Goal: Task Accomplishment & Management: Manage account settings

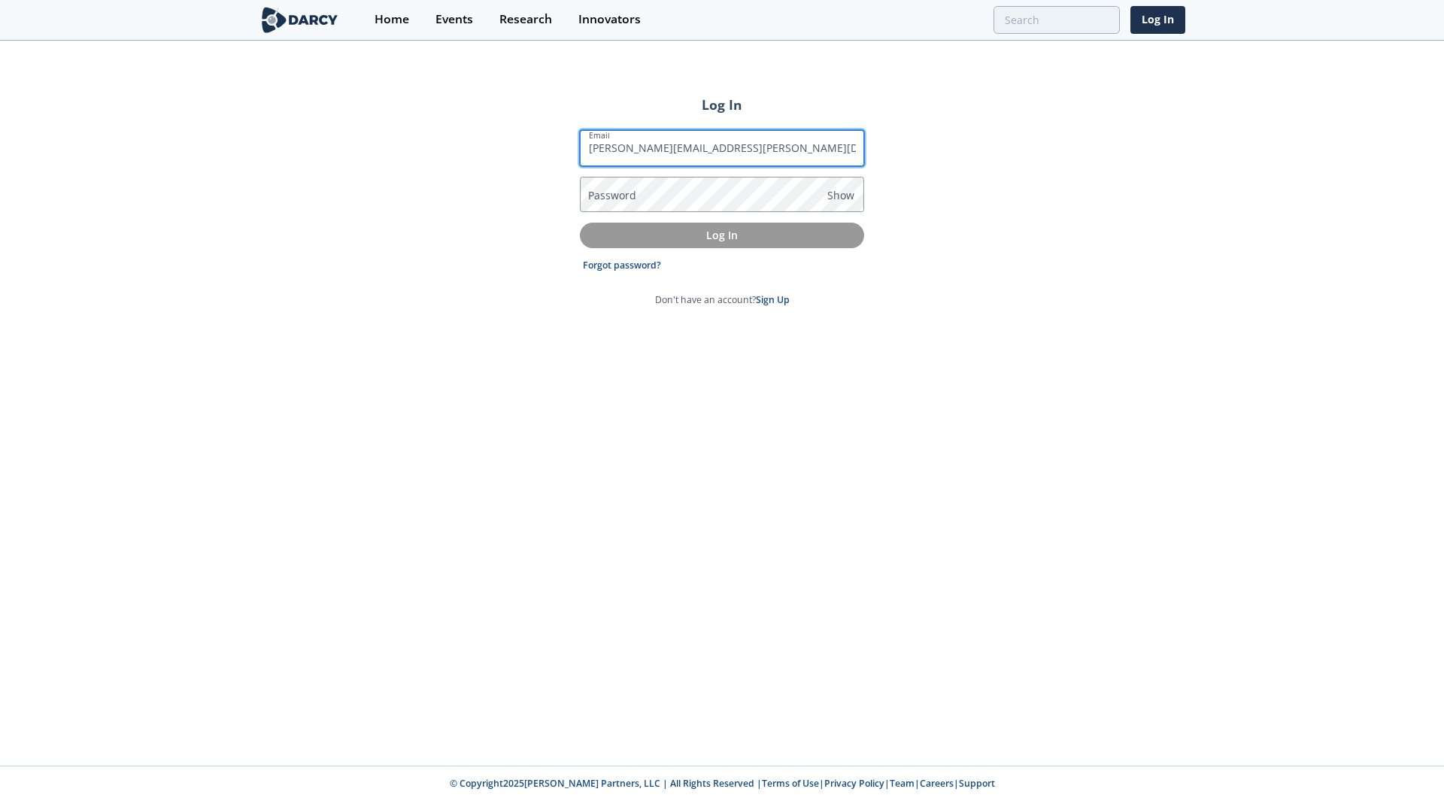
click at [726, 153] on input "[PERSON_NAME][EMAIL_ADDRESS][PERSON_NAME][DOMAIN_NAME]" at bounding box center [722, 148] width 284 height 36
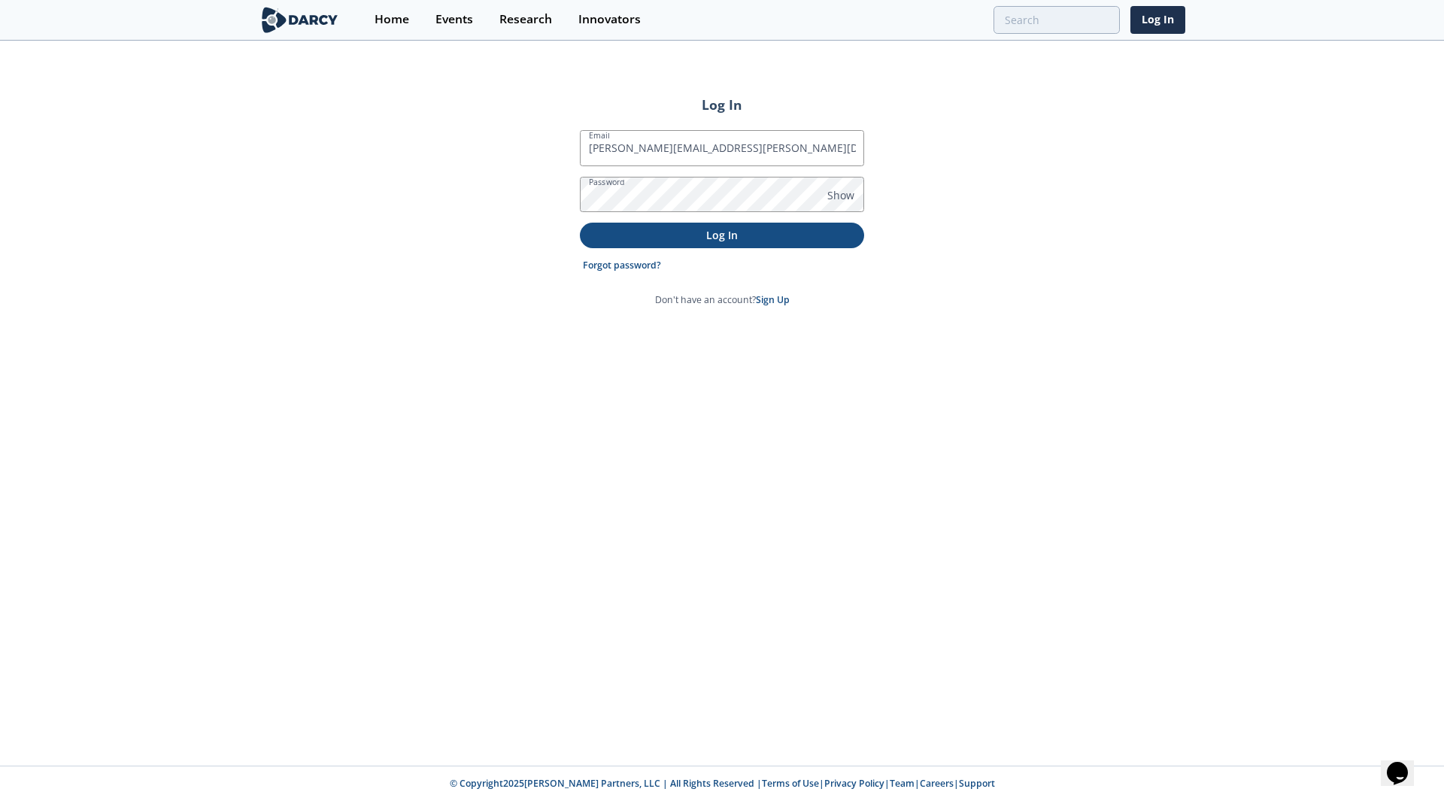
click at [738, 235] on p "Log In" at bounding box center [721, 235] width 263 height 16
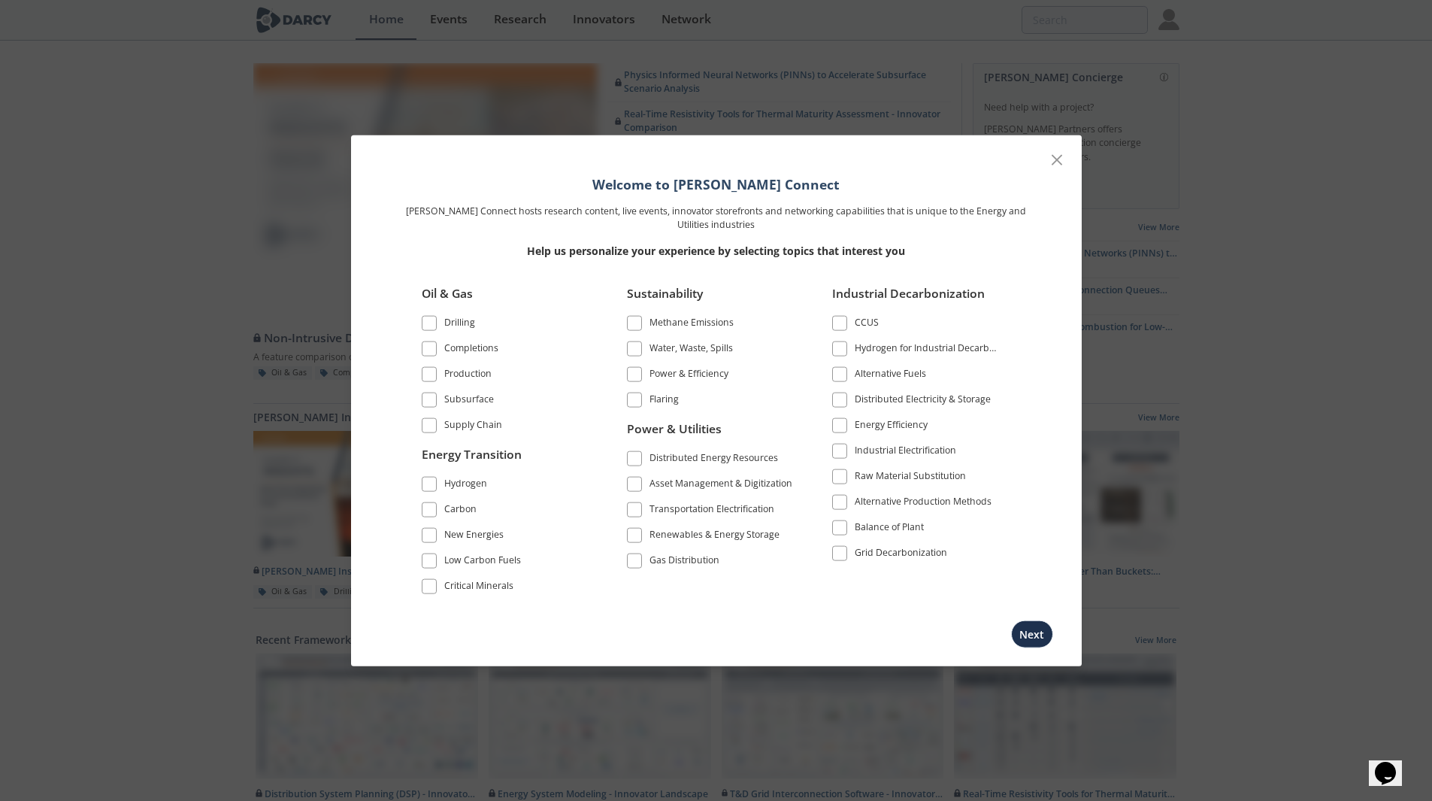
click at [636, 488] on span at bounding box center [634, 484] width 11 height 11
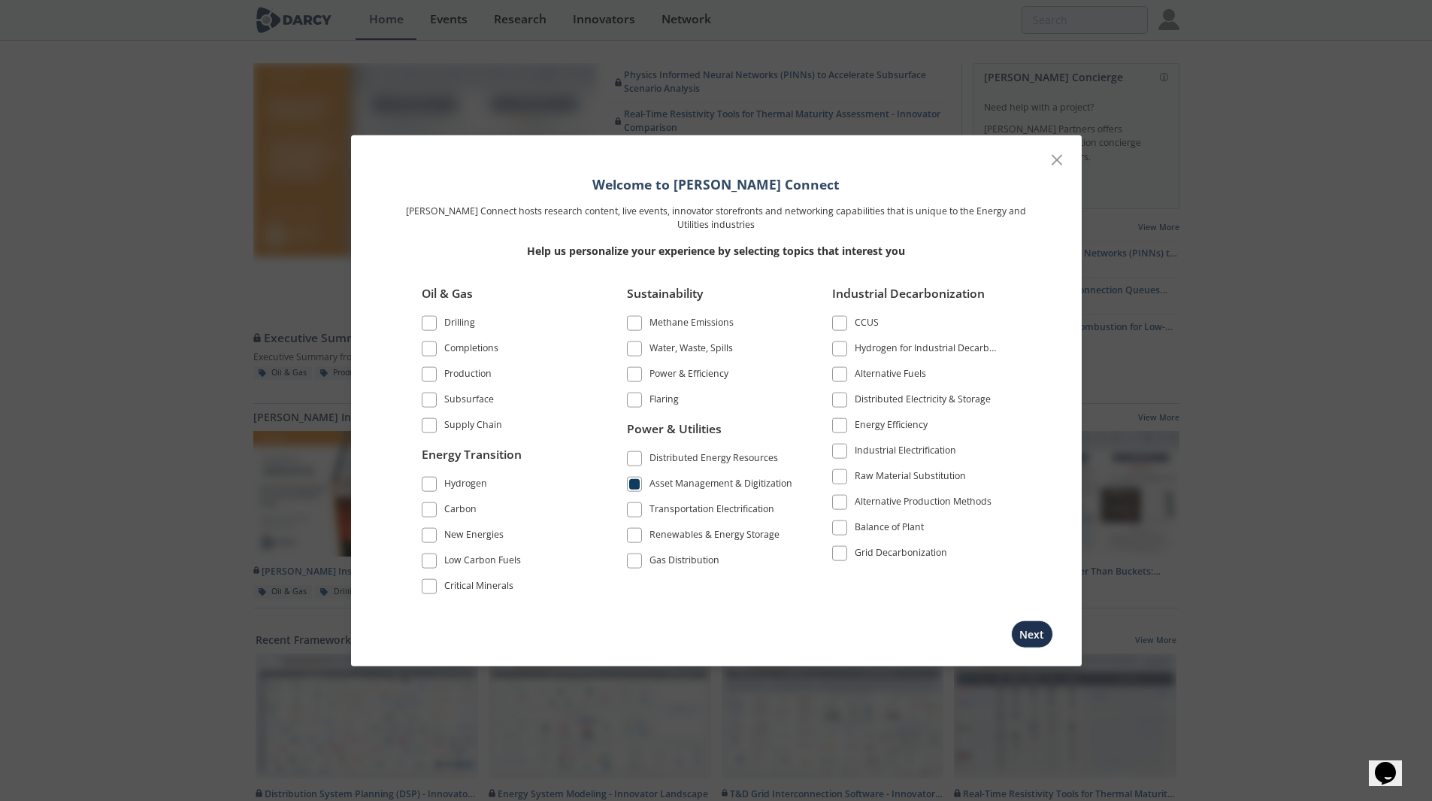
click at [634, 453] on span at bounding box center [634, 458] width 11 height 11
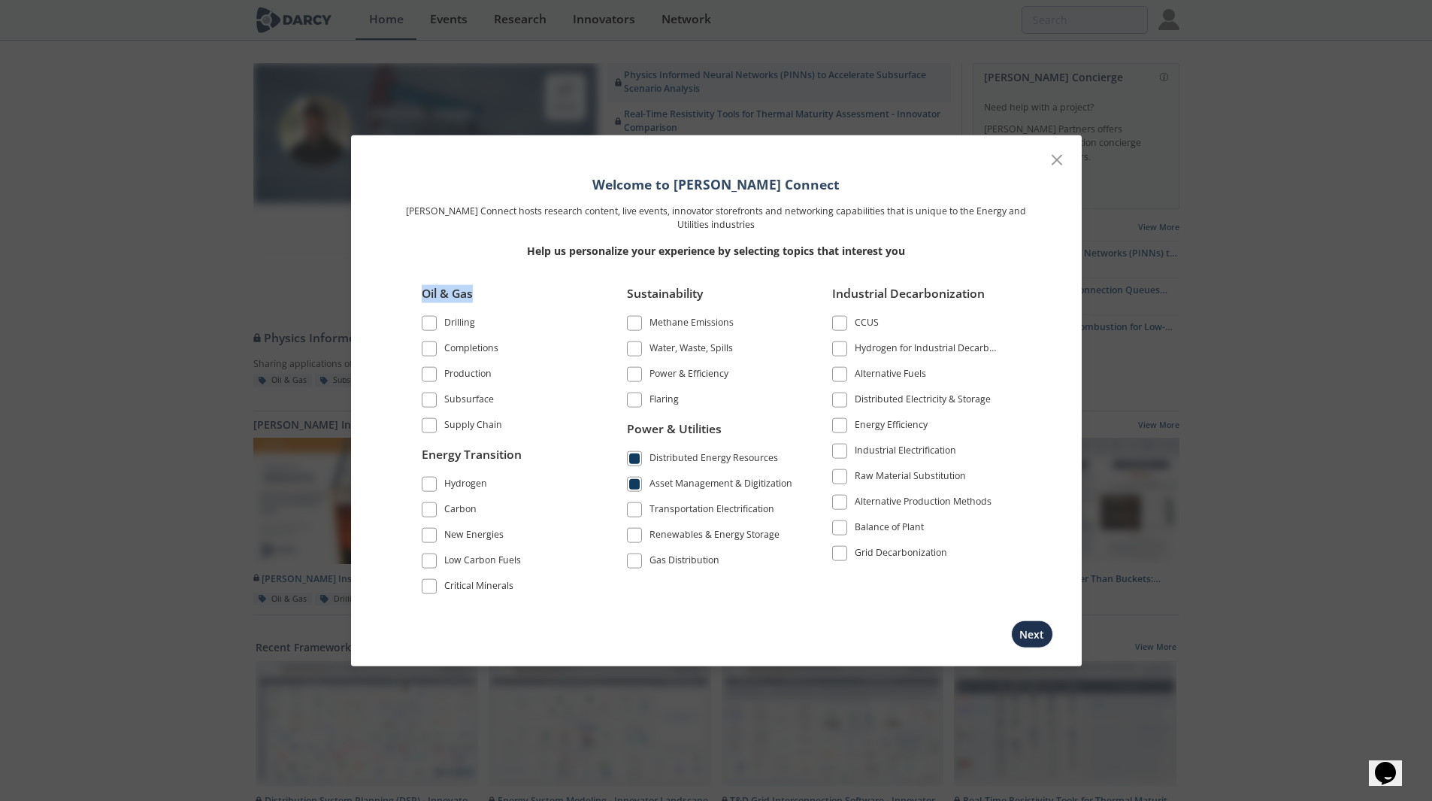
drag, startPoint x: 423, startPoint y: 290, endPoint x: 477, endPoint y: 290, distance: 54.1
click at [477, 290] on div "Oil & Gas" at bounding box center [506, 298] width 168 height 29
click at [432, 377] on span at bounding box center [429, 373] width 11 height 11
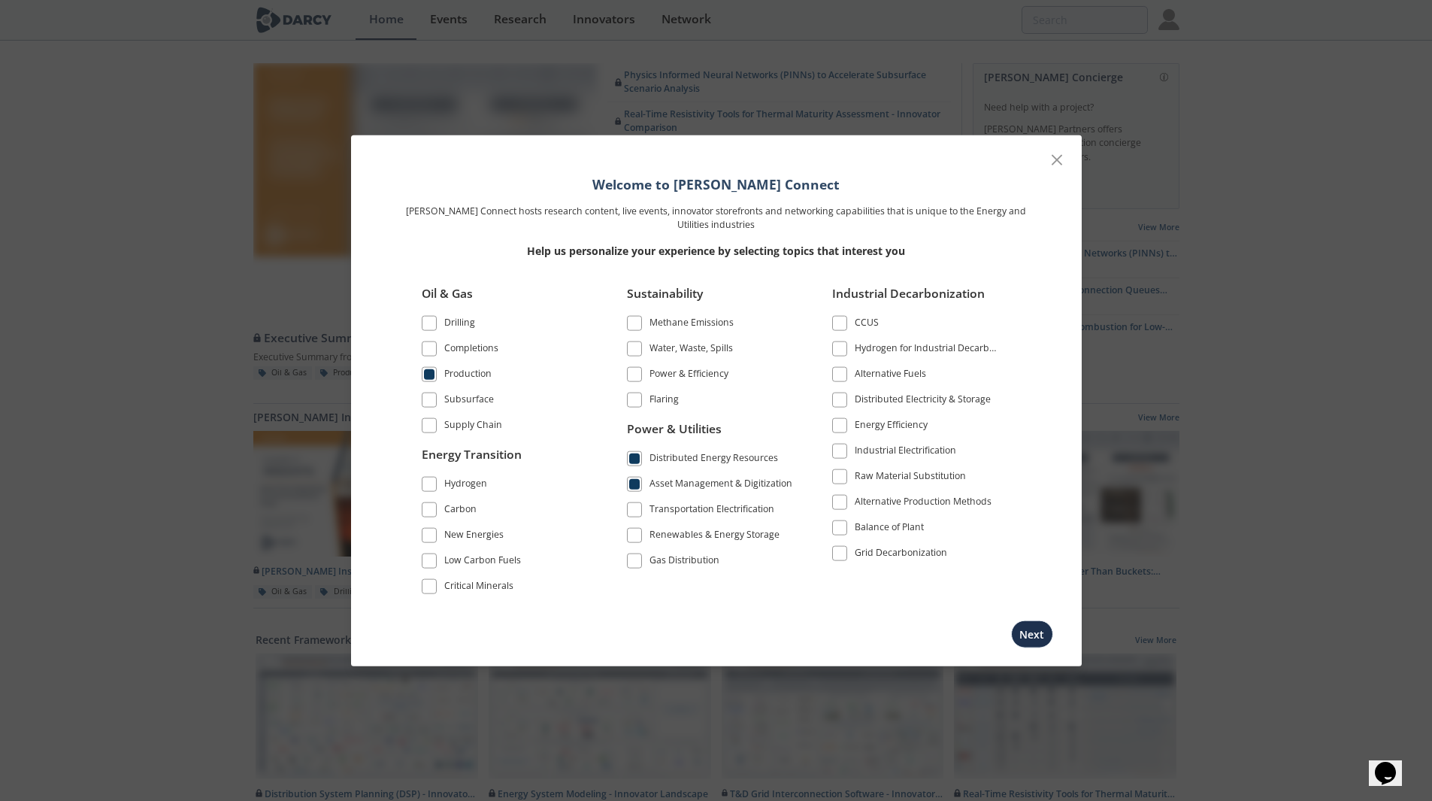
click at [632, 513] on span at bounding box center [634, 510] width 11 height 11
click at [636, 513] on span at bounding box center [634, 510] width 11 height 11
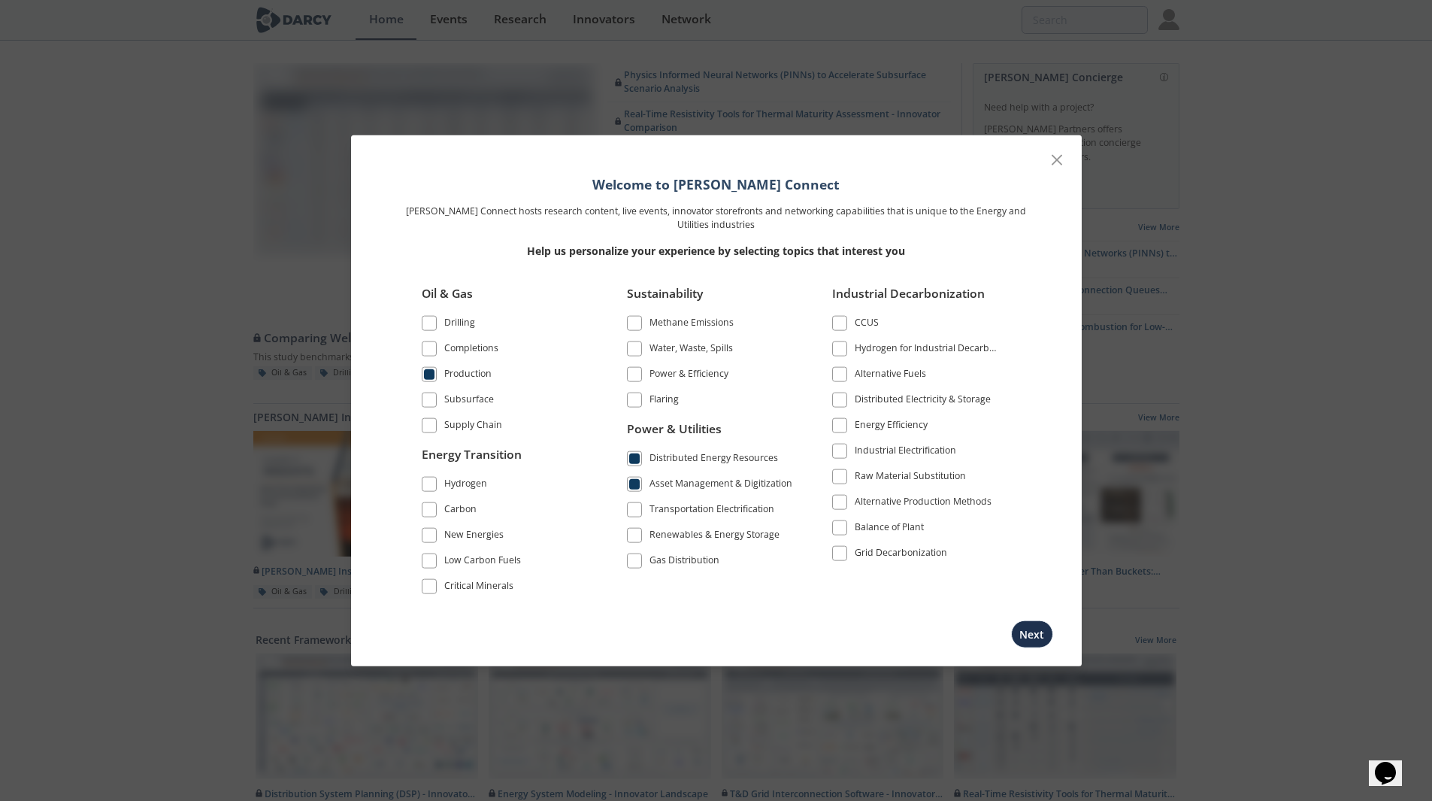
click at [637, 561] on span at bounding box center [634, 561] width 11 height 11
click at [638, 511] on span at bounding box center [634, 510] width 11 height 11
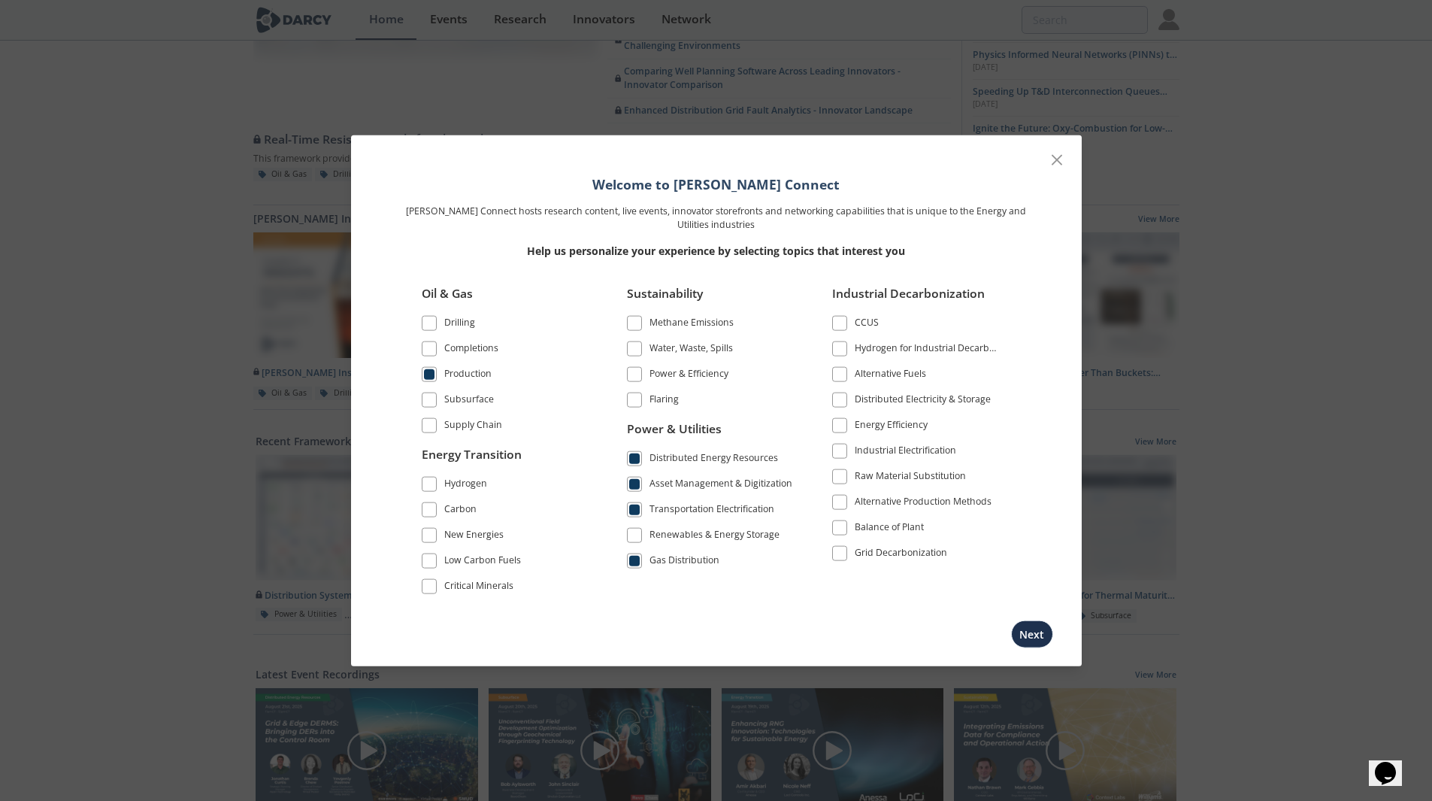
scroll to position [150, 0]
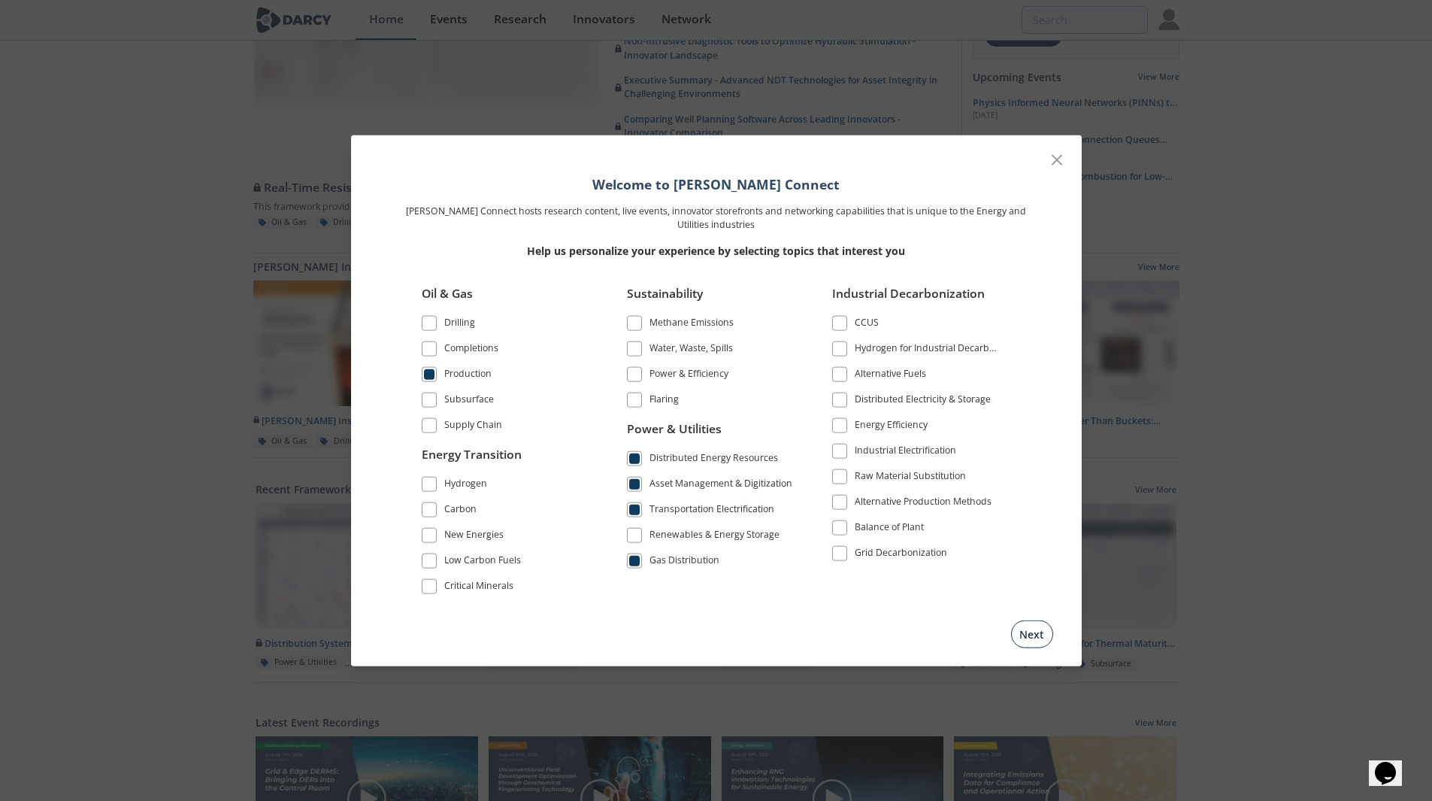
click at [1022, 631] on button "Next" at bounding box center [1032, 634] width 42 height 28
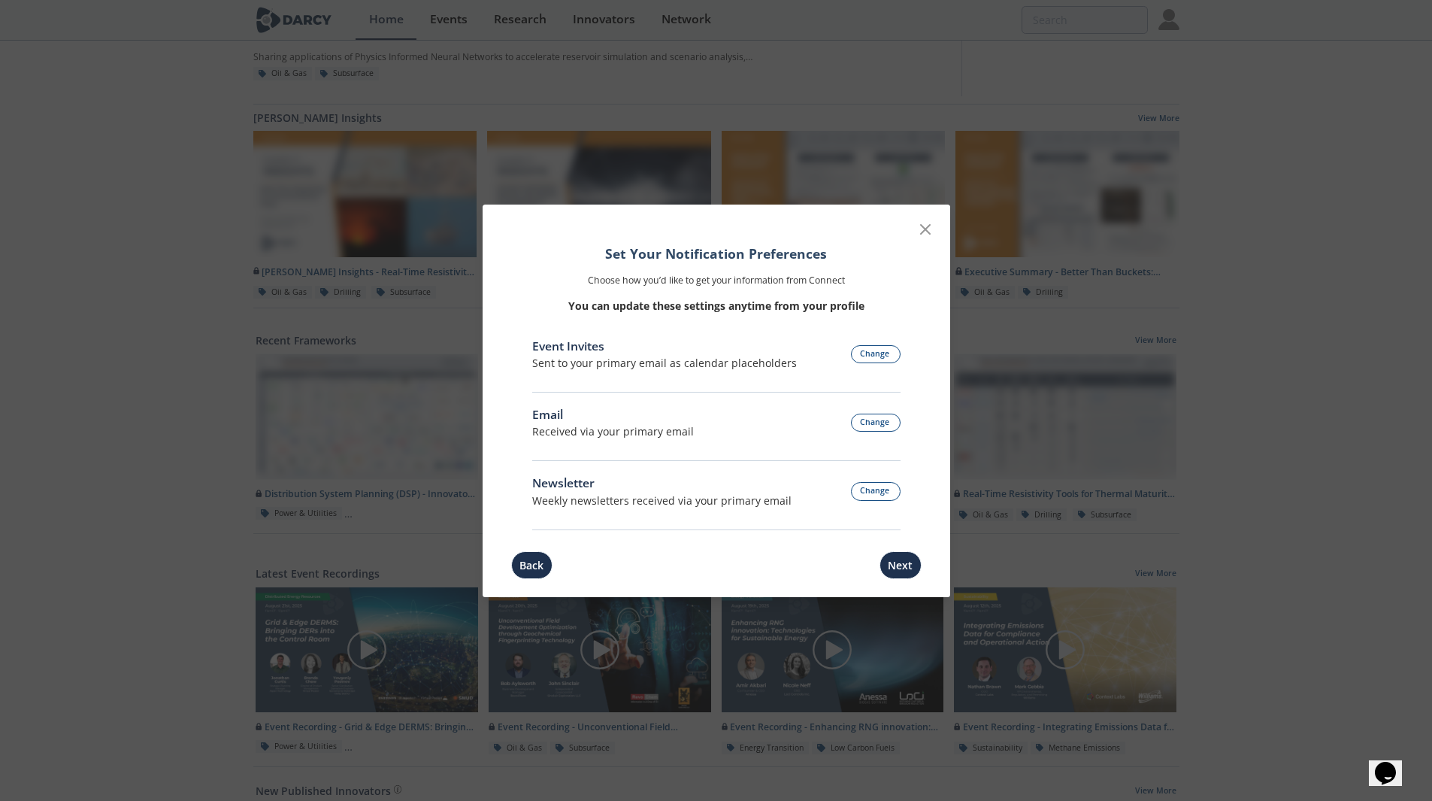
scroll to position [376, 0]
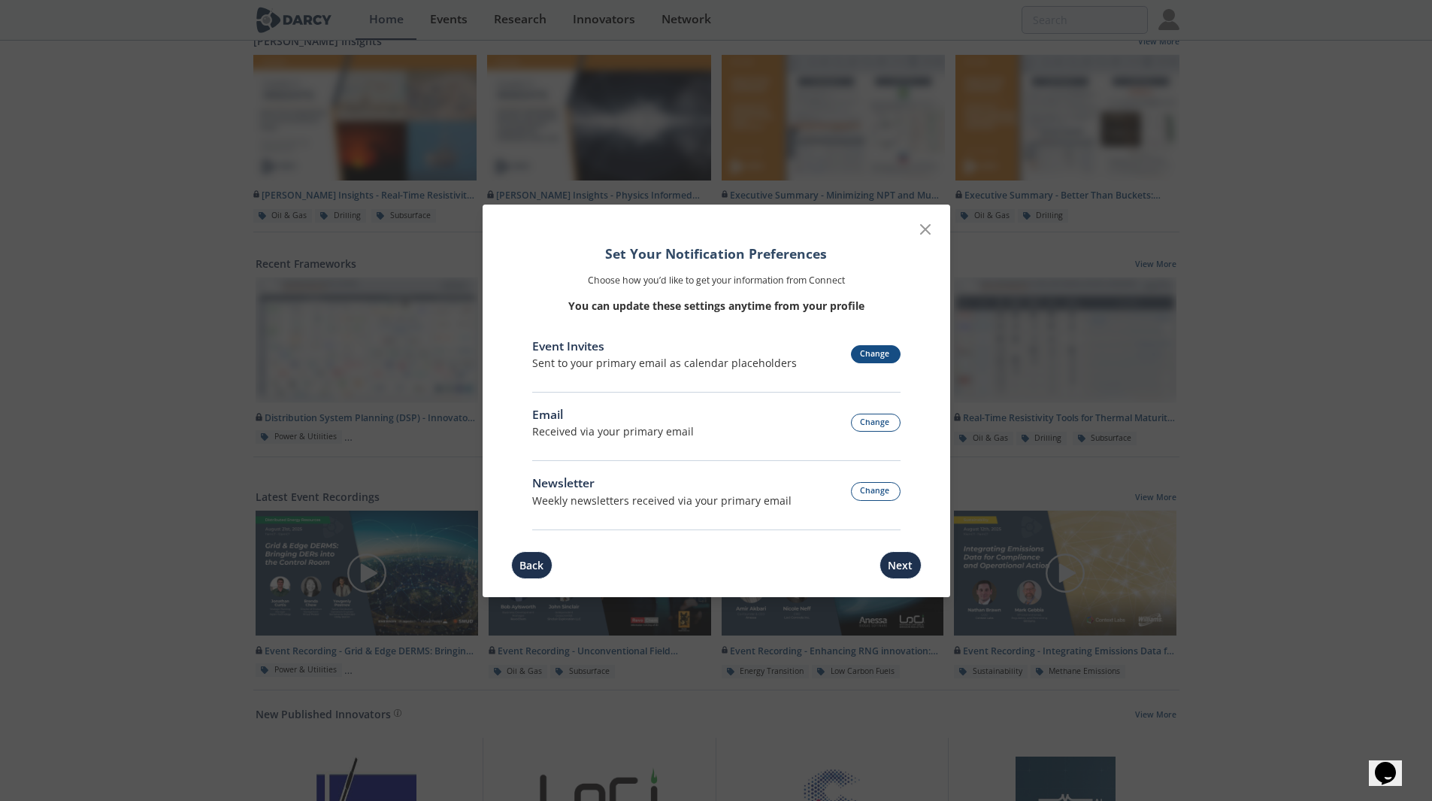
click at [877, 362] on button "Change" at bounding box center [876, 354] width 50 height 19
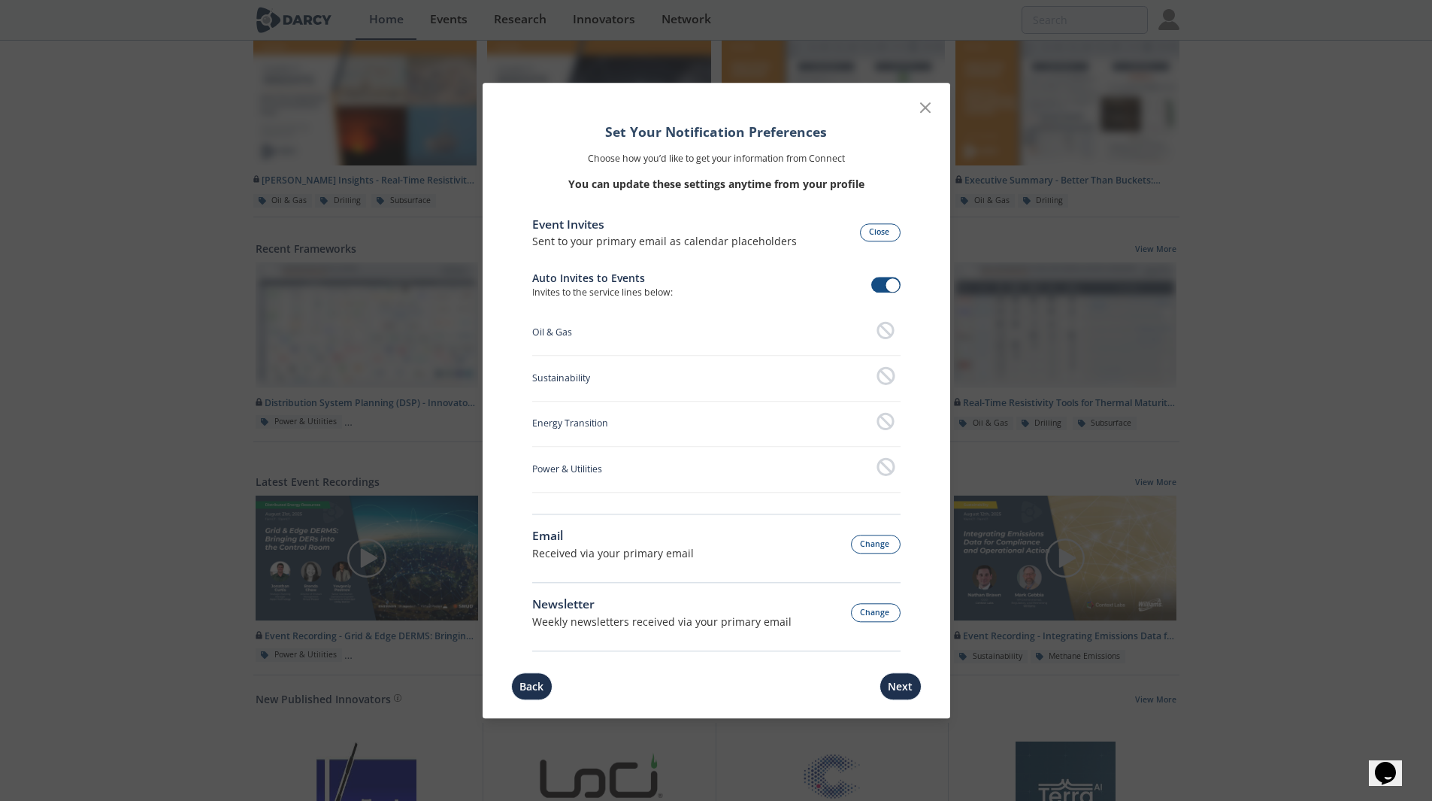
scroll to position [365, 0]
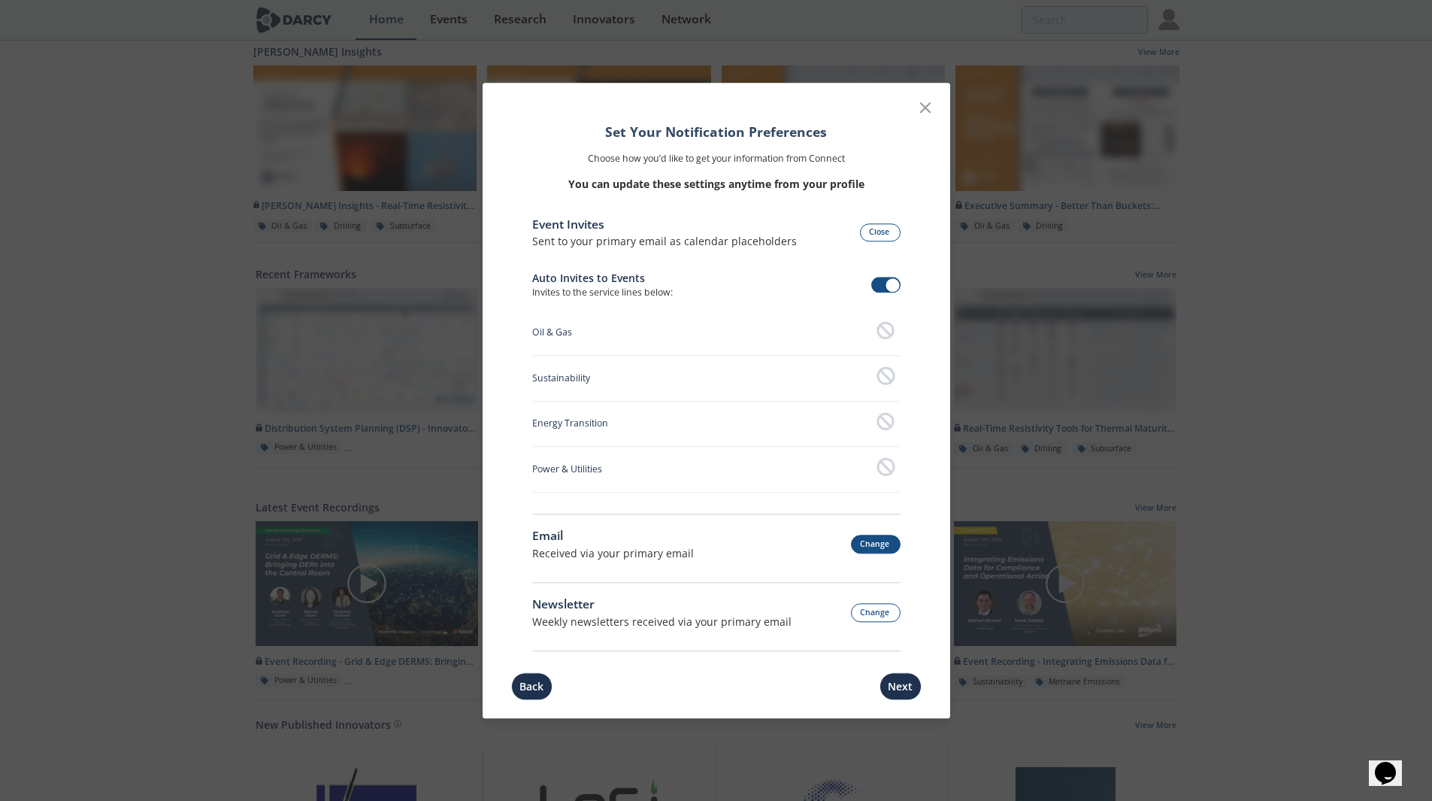
click at [867, 541] on button "Change" at bounding box center [876, 544] width 50 height 19
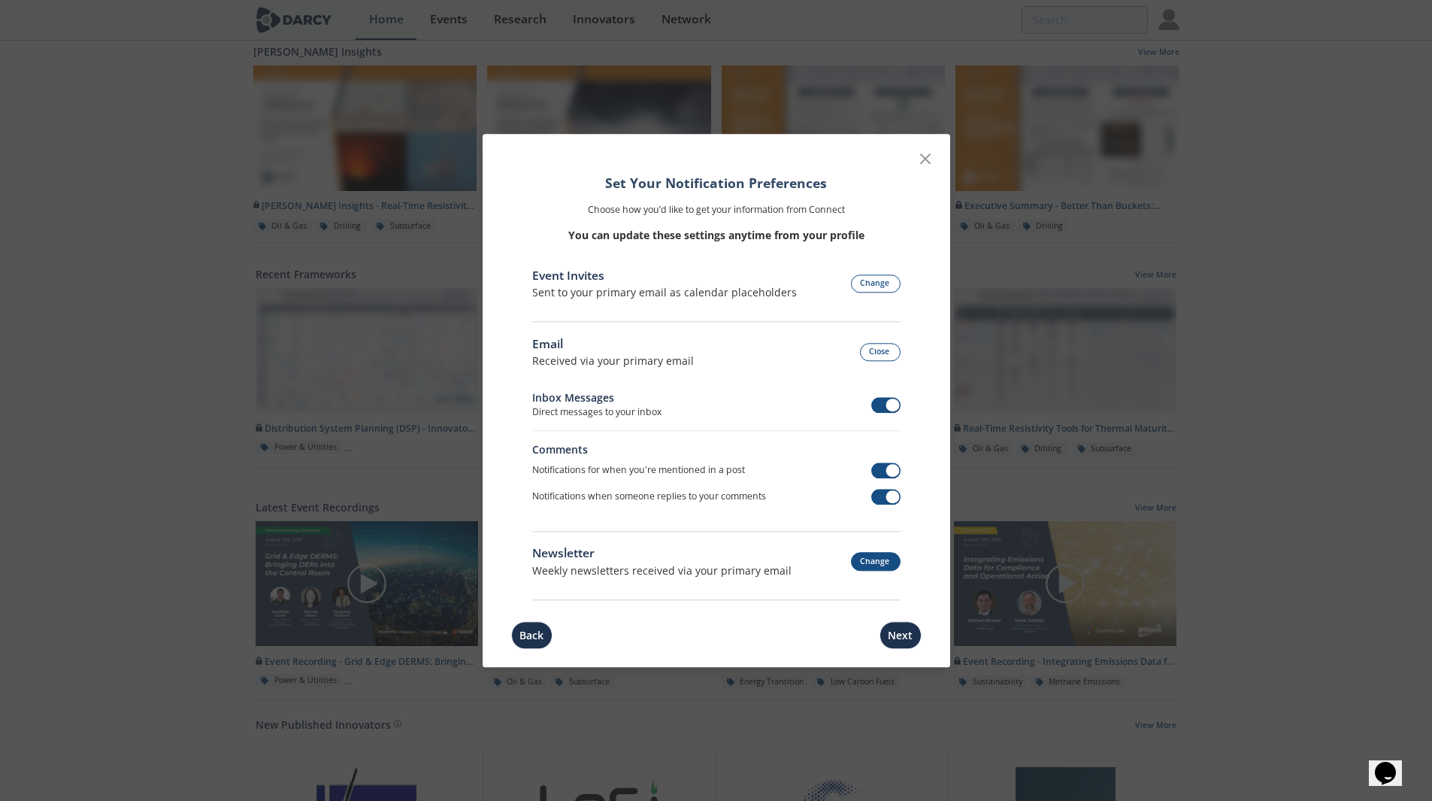
click at [866, 560] on button "Change" at bounding box center [876, 562] width 50 height 19
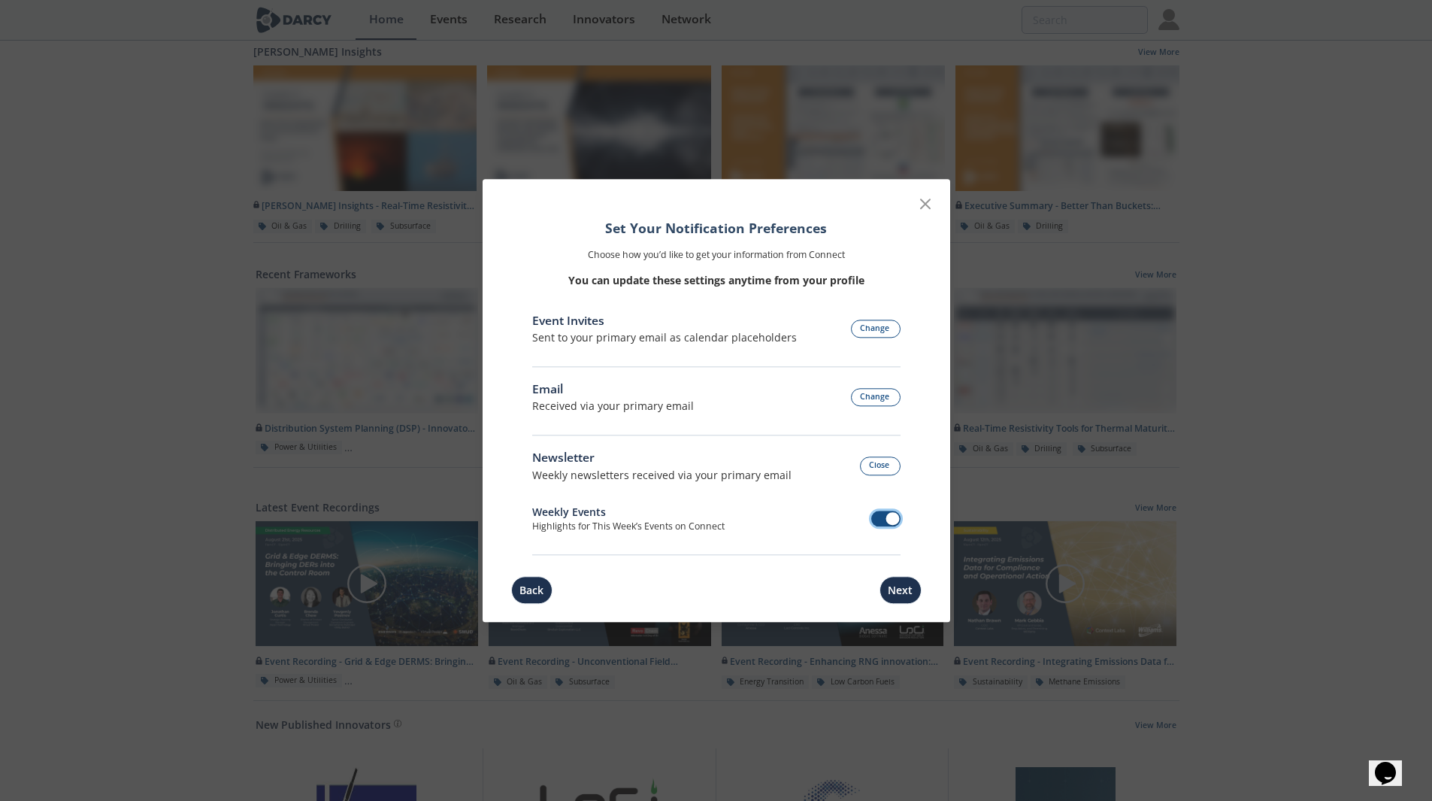
click at [888, 514] on span at bounding box center [893, 519] width 14 height 14
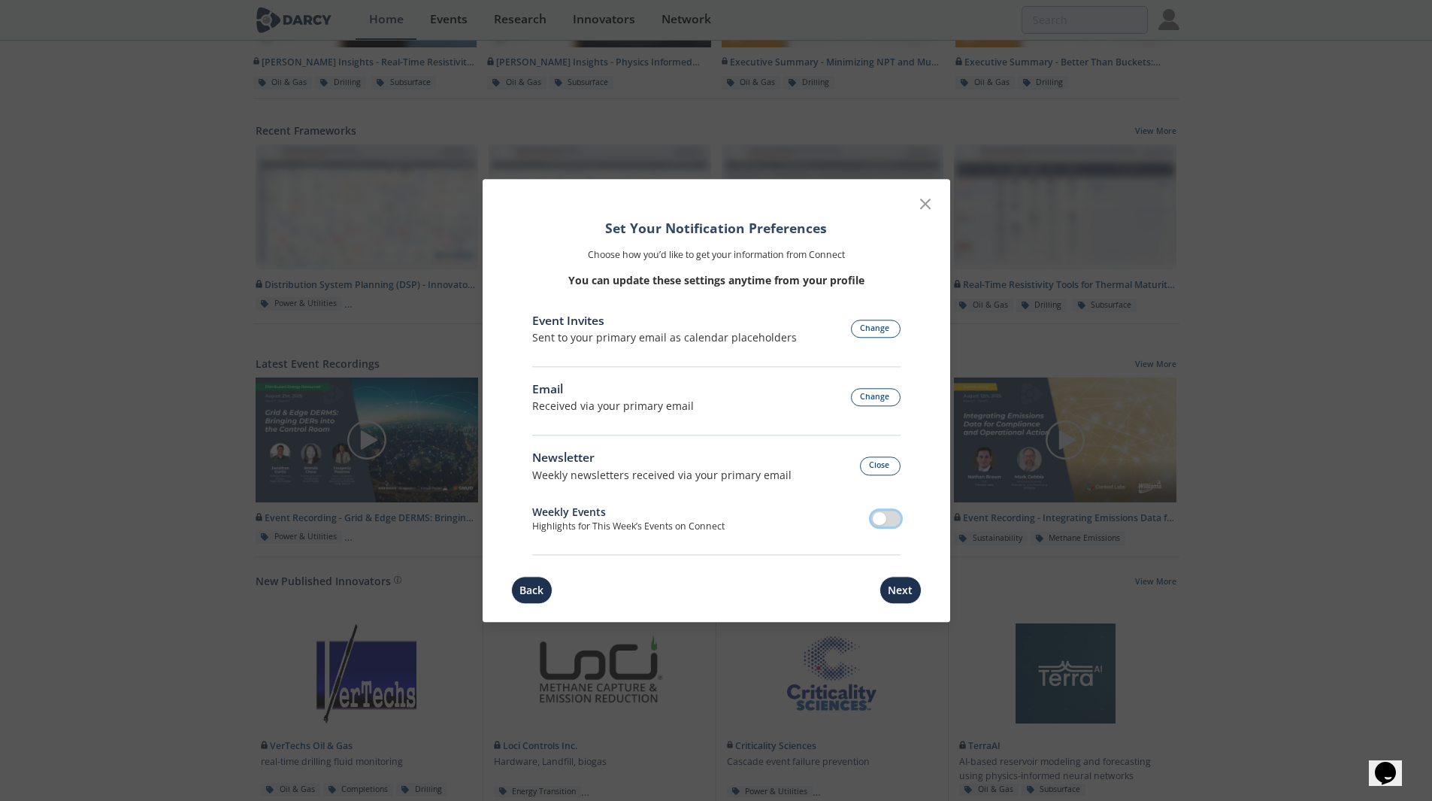
scroll to position [516, 0]
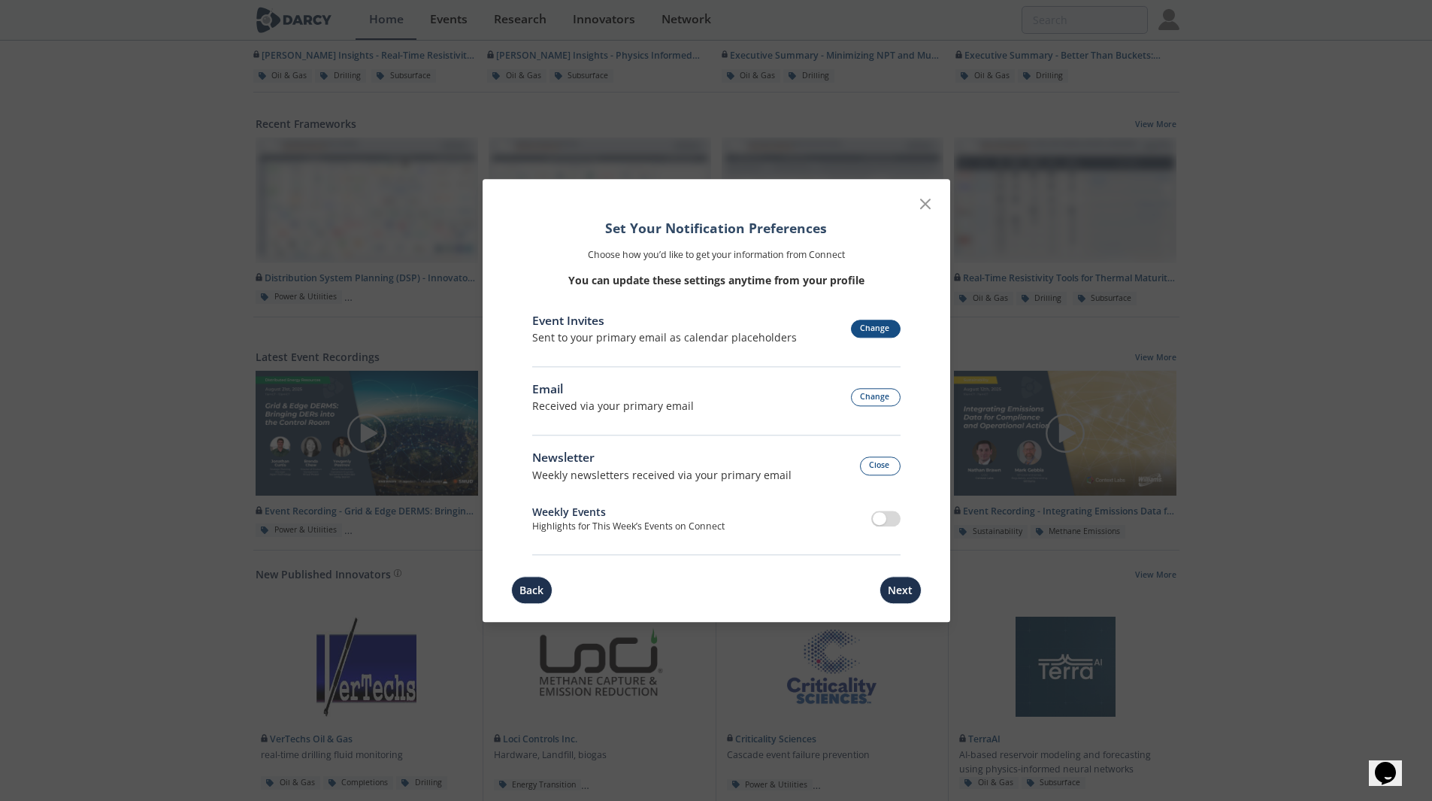
click at [869, 338] on button "Change" at bounding box center [876, 329] width 50 height 19
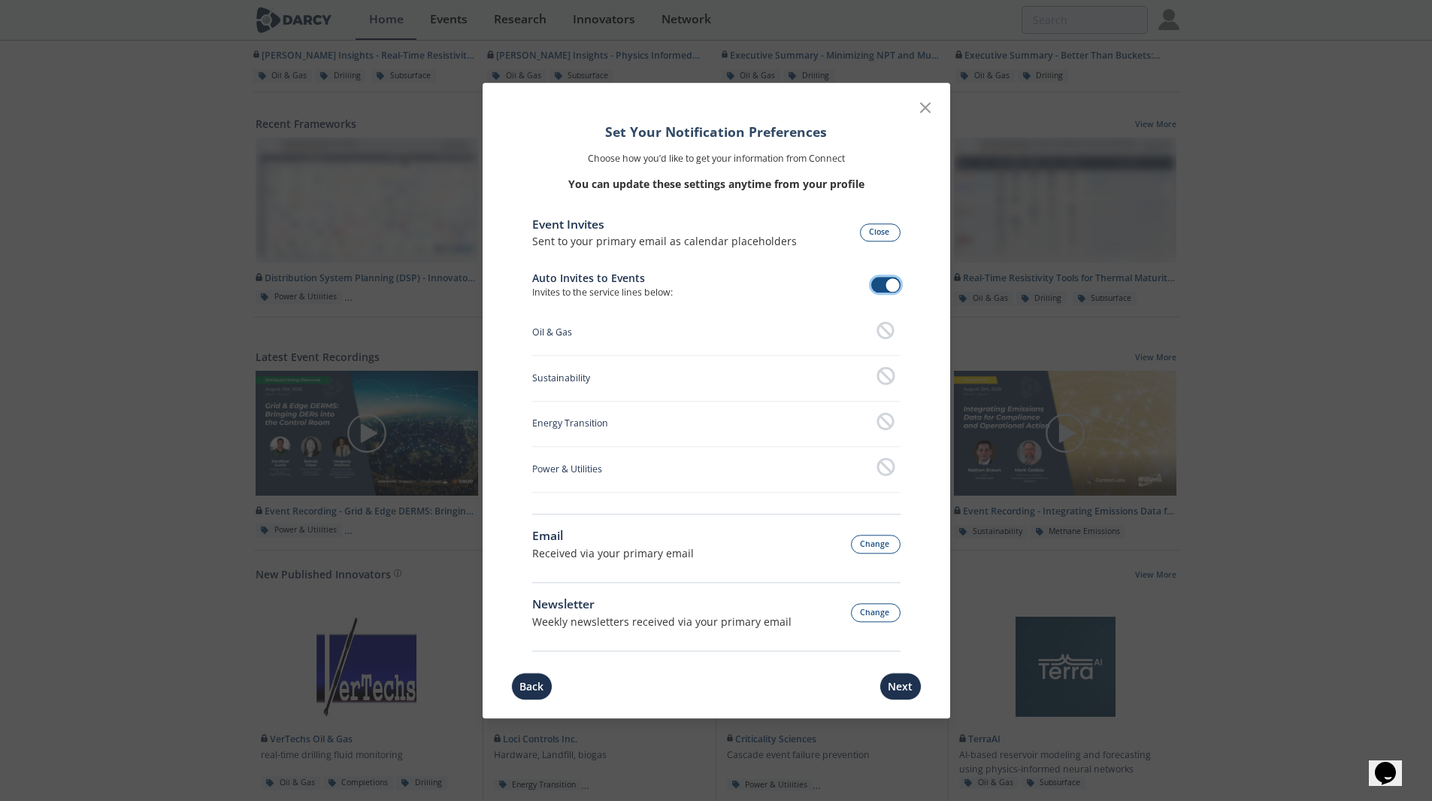
click at [884, 287] on span at bounding box center [885, 285] width 29 height 16
click at [903, 680] on button "Next" at bounding box center [901, 686] width 42 height 28
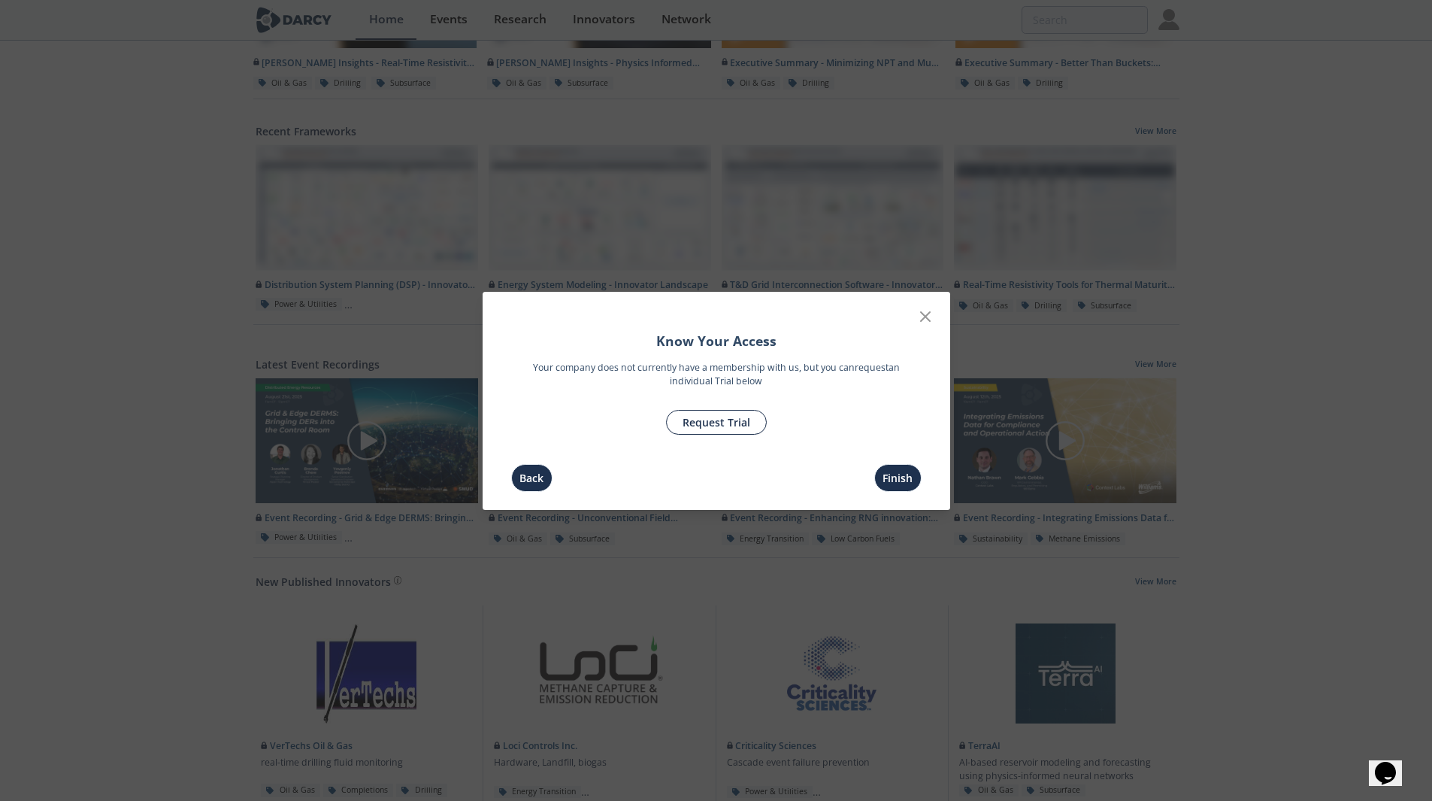
scroll to position [523, 0]
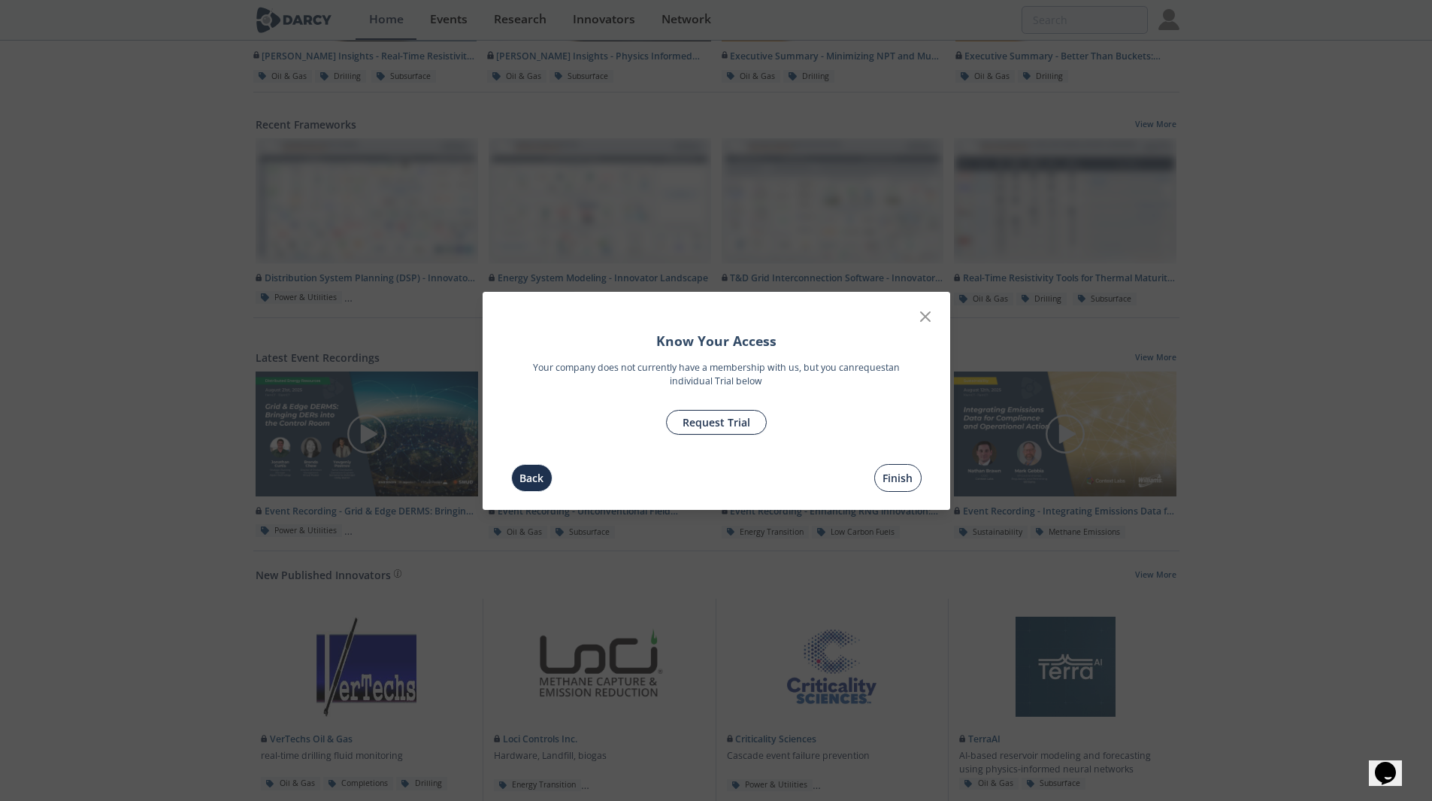
click at [899, 485] on button "Finish" at bounding box center [897, 478] width 47 height 28
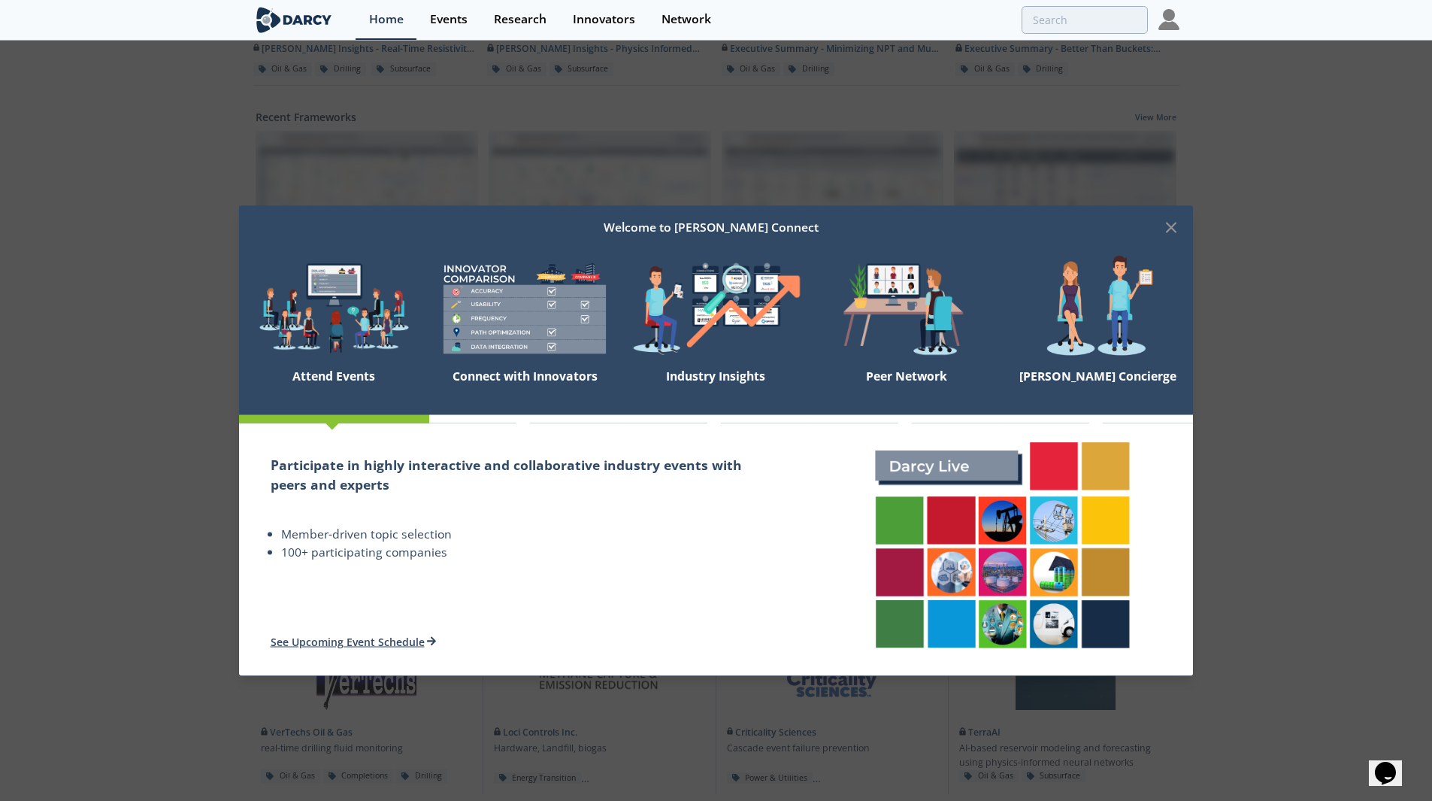
scroll to position [516, 0]
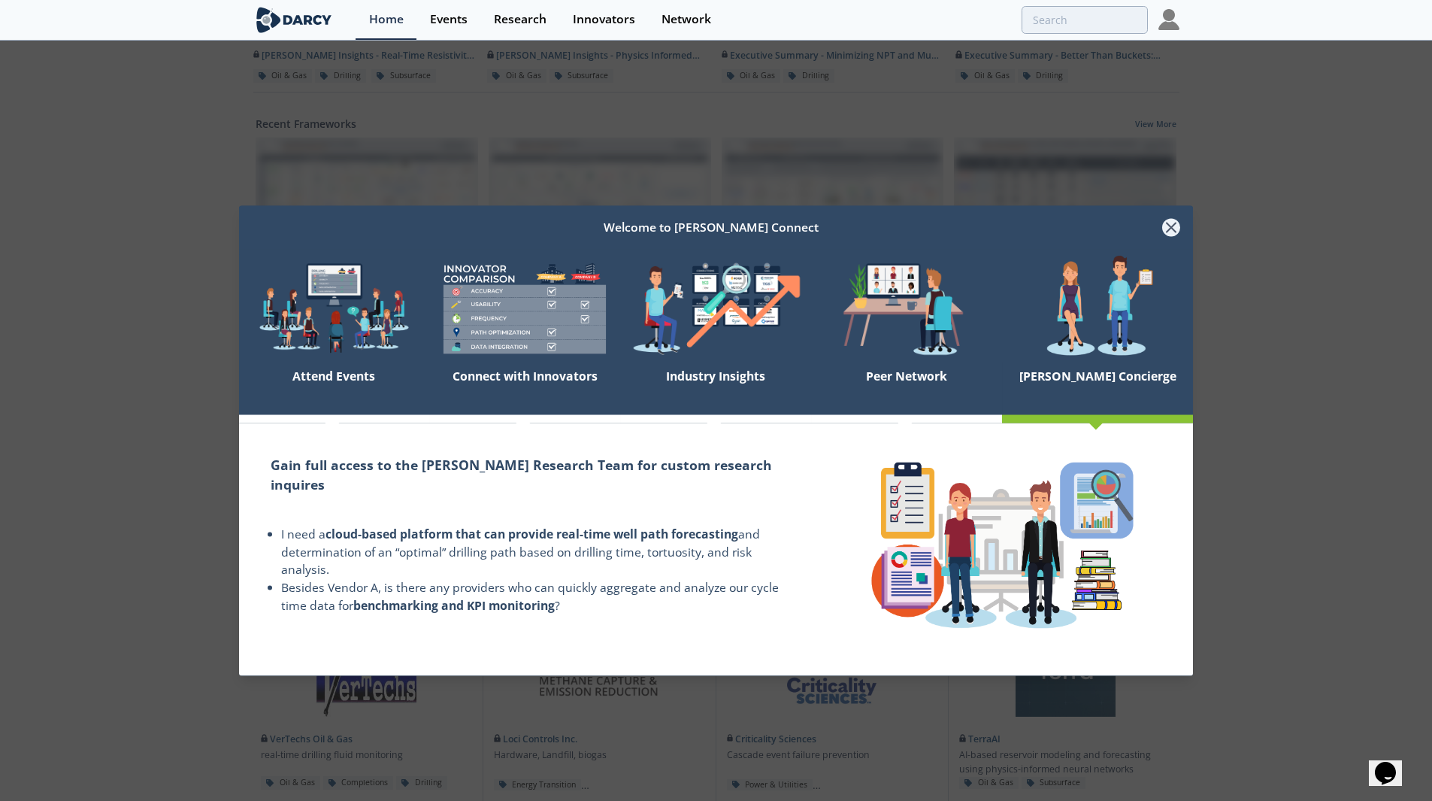
click at [1174, 232] on icon at bounding box center [1171, 228] width 18 height 18
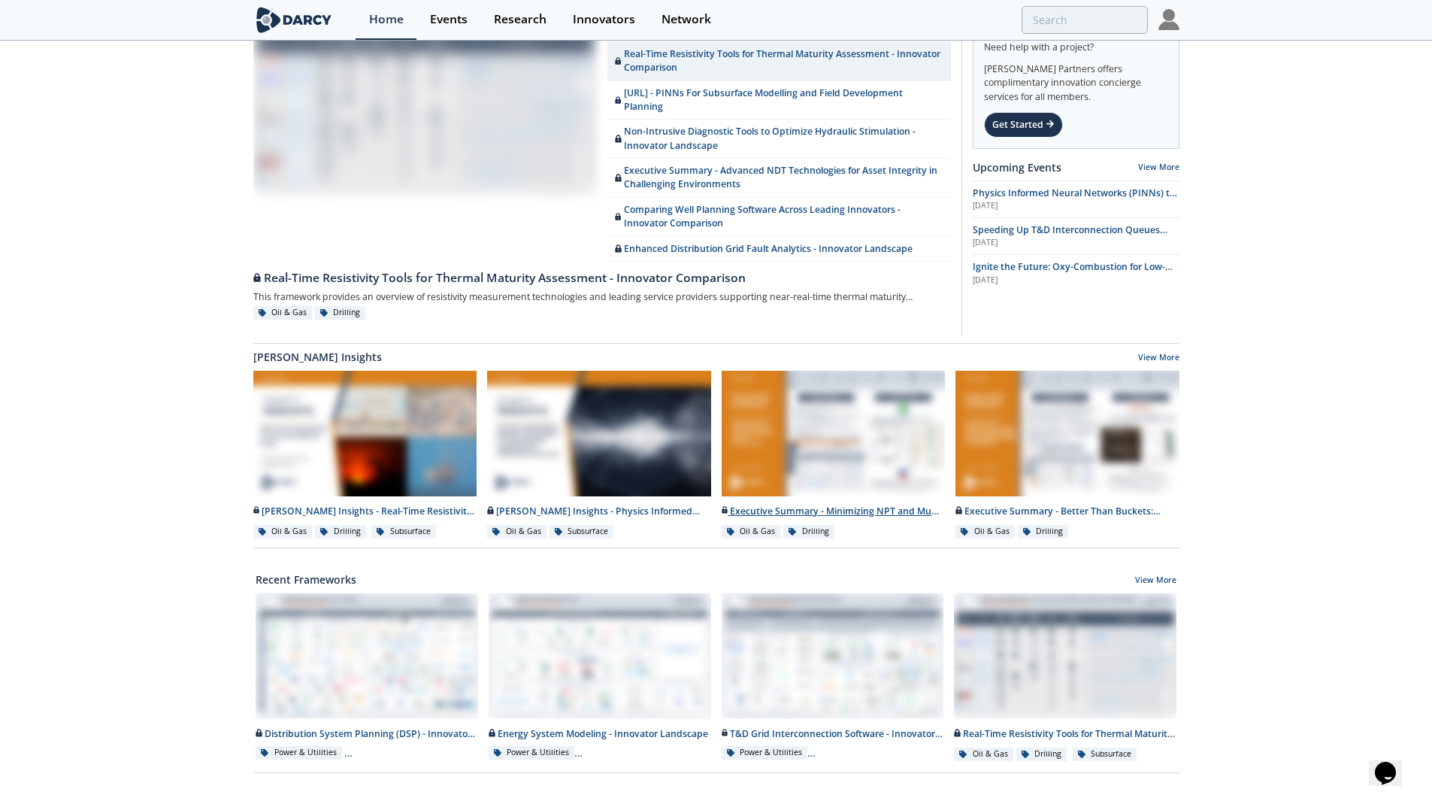
scroll to position [0, 0]
